Goal: Task Accomplishment & Management: Manage account settings

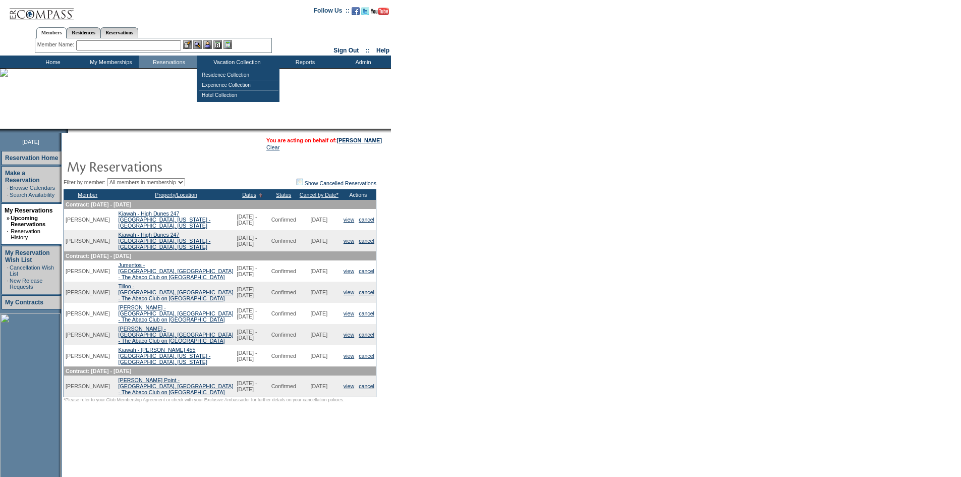
click at [157, 45] on input "text" at bounding box center [128, 45] width 105 height 10
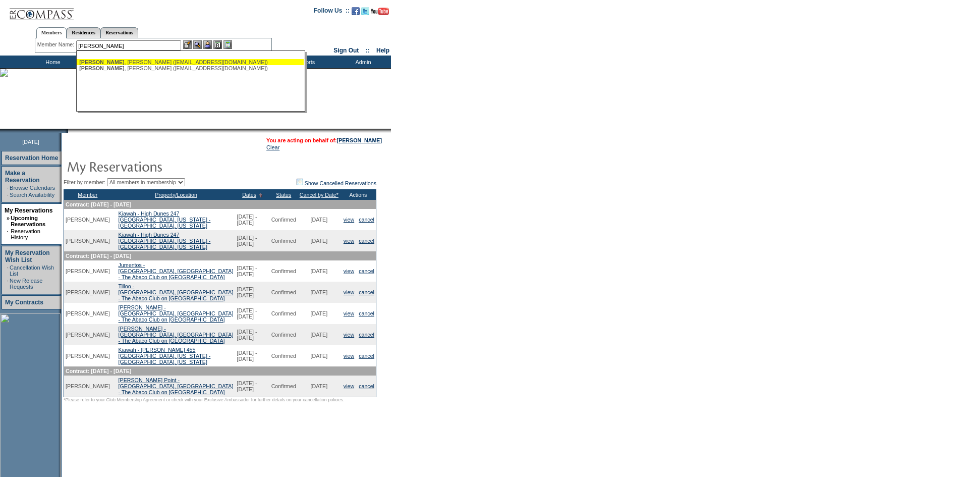
click at [160, 61] on div "[PERSON_NAME] ([EMAIL_ADDRESS][DOMAIN_NAME])" at bounding box center [190, 62] width 222 height 6
type input "[PERSON_NAME] ([EMAIL_ADDRESS][DOMAIN_NAME])"
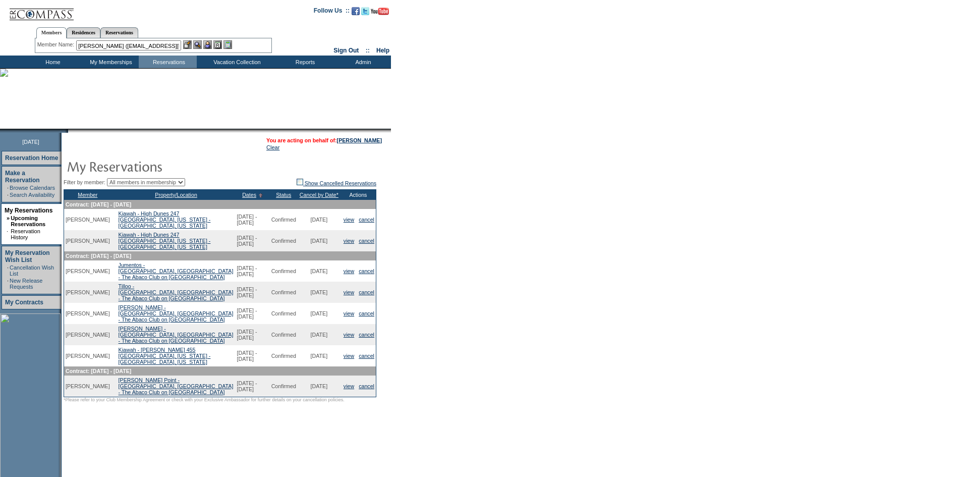
click at [207, 43] on img at bounding box center [207, 44] width 9 height 9
click at [199, 46] on img at bounding box center [197, 44] width 9 height 9
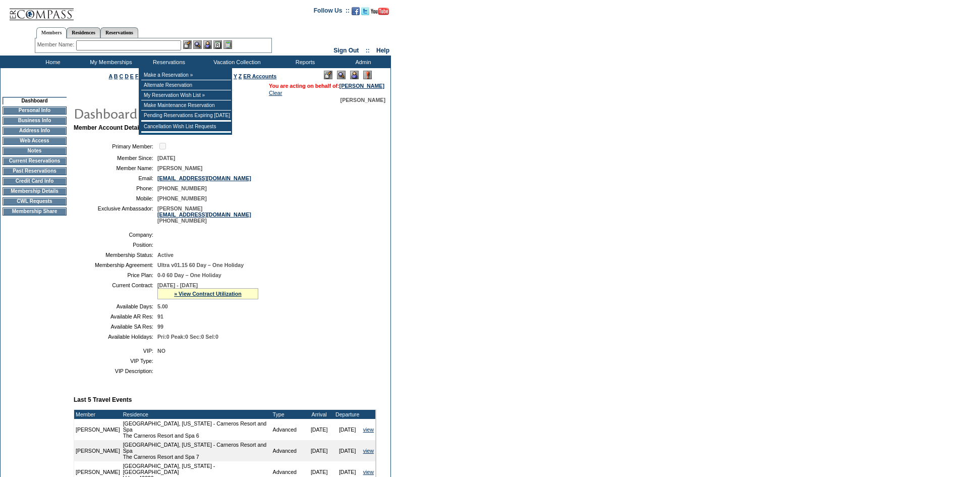
click at [160, 43] on input "text" at bounding box center [128, 45] width 105 height 10
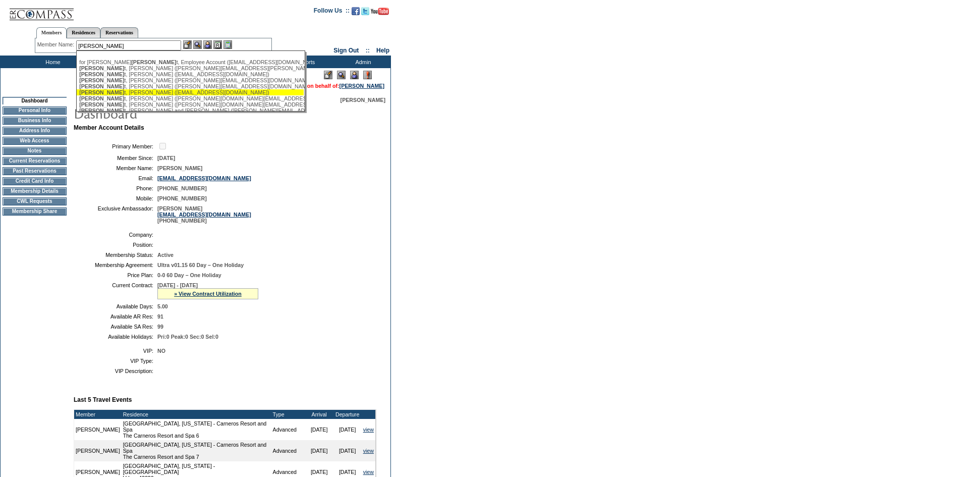
click at [157, 95] on div "Schmid t, Ed (edwardschmidt3@gmail.com)" at bounding box center [190, 92] width 222 height 6
type input "Schmidt, Ed (edwardschmidt3@gmail.com)"
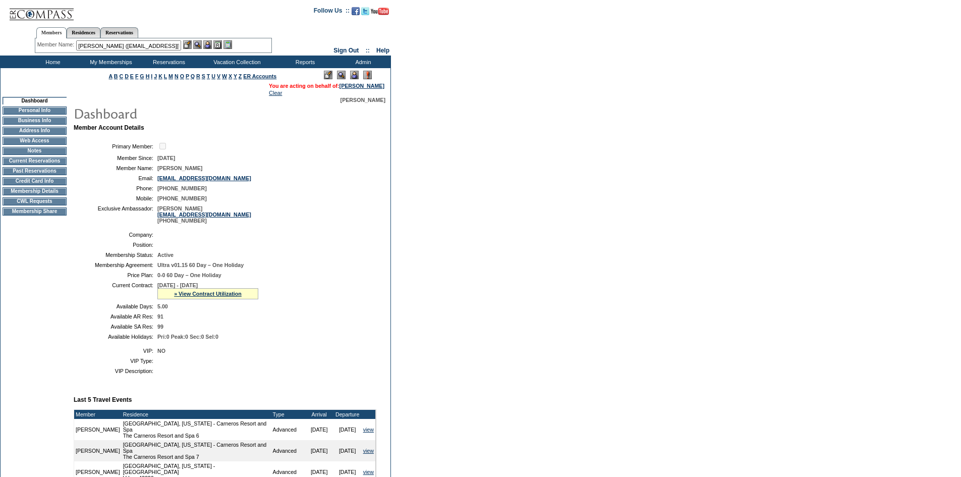
click at [210, 44] on img at bounding box center [207, 44] width 9 height 9
click at [202, 44] on img at bounding box center [197, 44] width 9 height 9
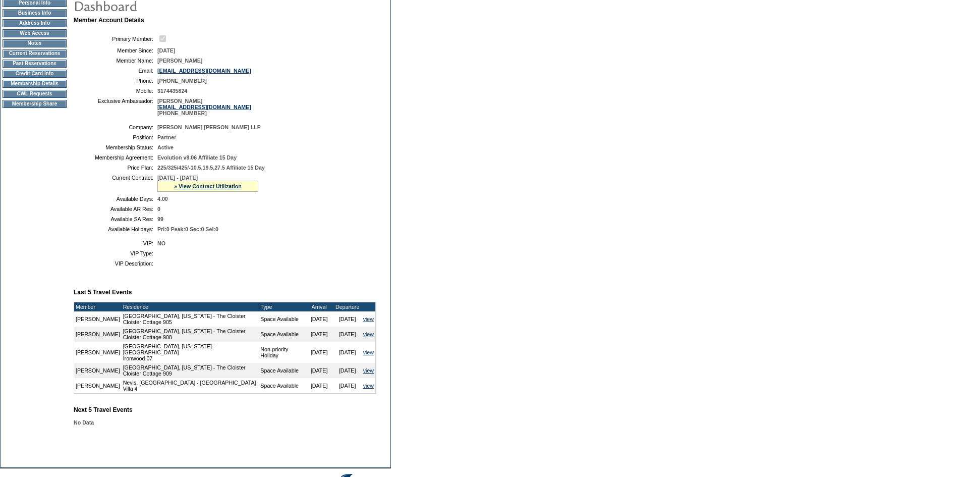
scroll to position [85, 0]
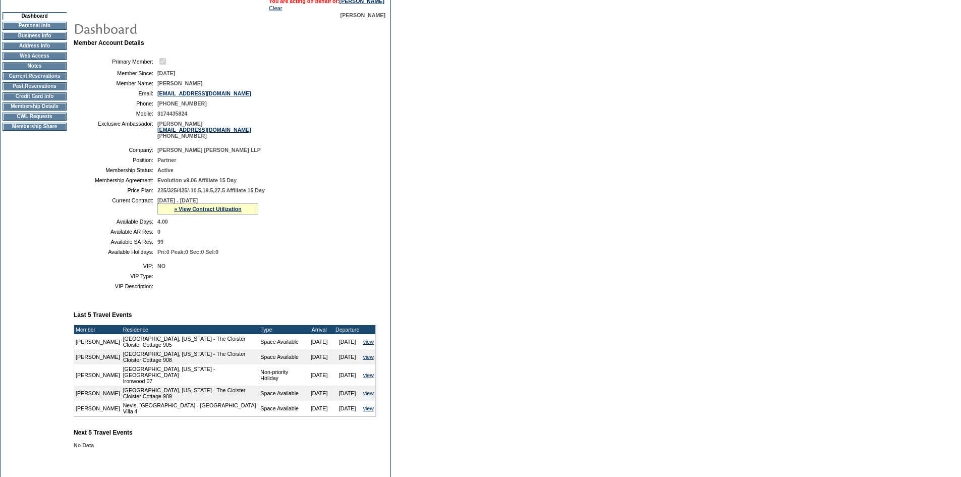
click at [45, 121] on td "CWL Requests" at bounding box center [35, 116] width 64 height 8
